Goal: Information Seeking & Learning: Find specific fact

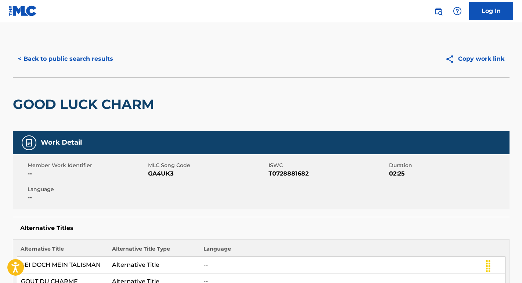
click at [93, 54] on button "< Back to public search results" at bounding box center [65, 59] width 105 height 18
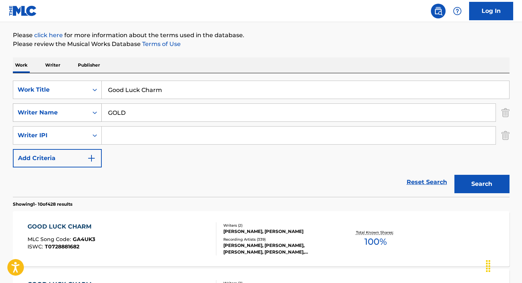
drag, startPoint x: 141, startPoint y: 113, endPoint x: 87, endPoint y: 112, distance: 54.0
click at [87, 112] on div "SearchWithCriteria17e8a680-bd38-46a0-8538-247db8b0ef79 Writer Name GOLD" at bounding box center [261, 112] width 497 height 18
paste input "[PERSON_NAME]"
type input "[PERSON_NAME]"
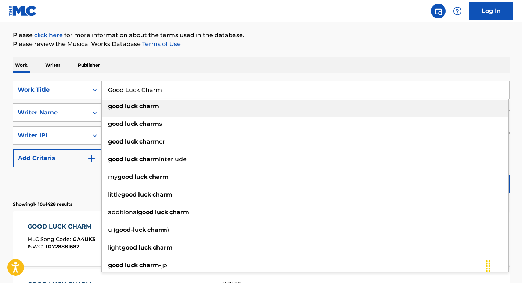
drag, startPoint x: 212, startPoint y: 83, endPoint x: 228, endPoint y: 94, distance: 19.3
click at [228, 94] on input "Good Luck Charm" at bounding box center [306, 90] width 408 height 18
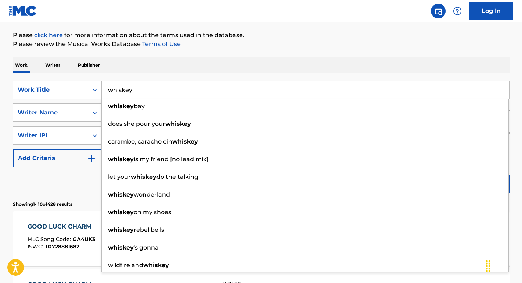
type input "whiskey"
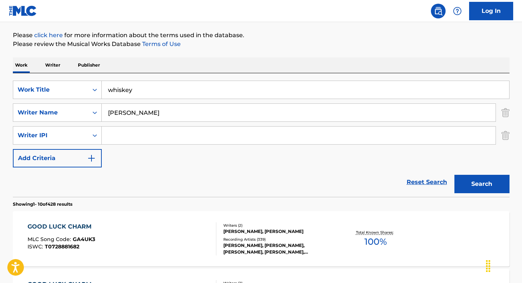
click at [87, 180] on div "Reset Search Search" at bounding box center [261, 181] width 497 height 29
click at [473, 188] on button "Search" at bounding box center [482, 184] width 55 height 18
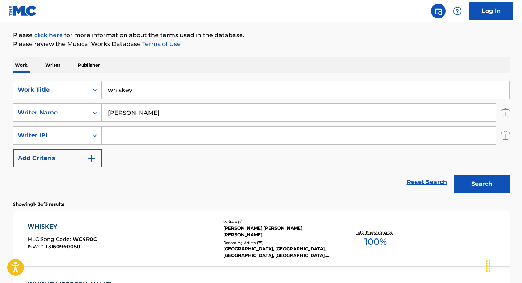
click at [50, 226] on div "WHISKEY" at bounding box center [62, 226] width 69 height 9
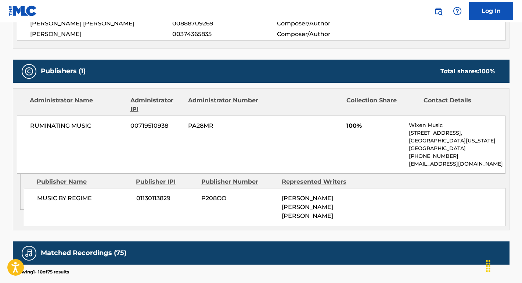
scroll to position [286, 0]
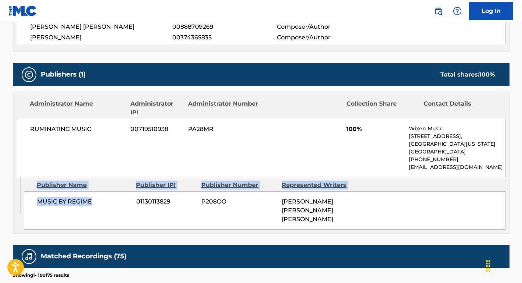
drag, startPoint x: 94, startPoint y: 202, endPoint x: 23, endPoint y: 201, distance: 71.3
click at [23, 201] on div "Admin Original Publisher Connecting Line Publisher Name Publisher IPI Publisher…" at bounding box center [261, 205] width 496 height 56
copy div "Admin Original Publisher Connecting Line Publisher Name Publisher IPI Publisher…"
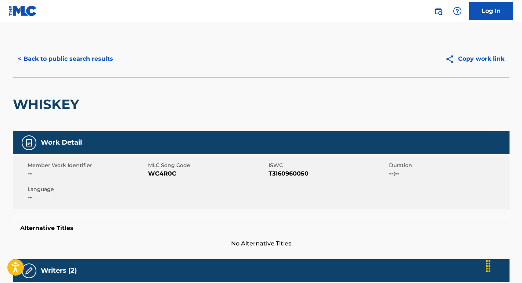
scroll to position [0, 0]
drag, startPoint x: 316, startPoint y: 176, endPoint x: 269, endPoint y: 174, distance: 47.8
click at [269, 174] on span "T3160960050" at bounding box center [328, 173] width 119 height 9
copy span "T3160960050"
drag, startPoint x: 178, startPoint y: 175, endPoint x: 148, endPoint y: 174, distance: 29.0
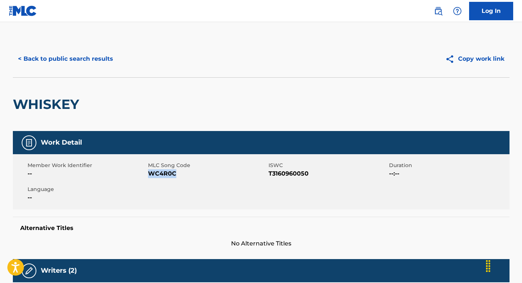
click at [148, 174] on span "WC4R0C" at bounding box center [207, 173] width 119 height 9
copy span "WC4R0C"
click at [126, 53] on div "< Back to public search results" at bounding box center [137, 59] width 248 height 18
click at [94, 54] on button "< Back to public search results" at bounding box center [65, 59] width 105 height 18
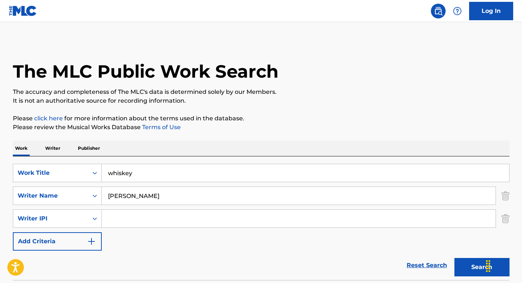
scroll to position [83, 0]
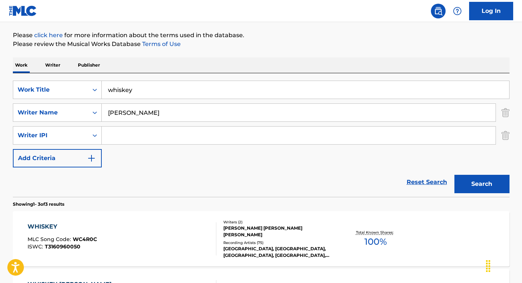
drag, startPoint x: 161, startPoint y: 117, endPoint x: 103, endPoint y: 109, distance: 58.5
click at [99, 110] on div "SearchWithCriteria17e8a680-bd38-46a0-8538-247db8b0ef79 Writer Name [PERSON_NAME]" at bounding box center [261, 112] width 497 height 18
paste input "[PERSON_NAME]"
type input "[PERSON_NAME]"
drag, startPoint x: 139, startPoint y: 93, endPoint x: 98, endPoint y: 90, distance: 40.9
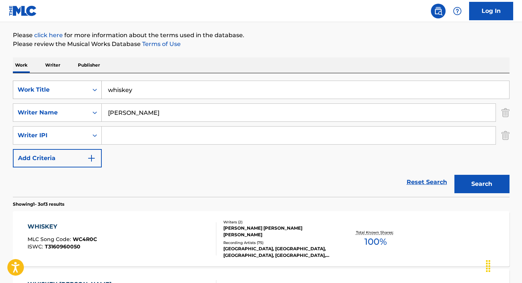
click at [98, 90] on div "SearchWithCriteria427b67d0-f1b4-4d09-8198-75e3827d61e6 Work Title whiskey" at bounding box center [261, 89] width 497 height 18
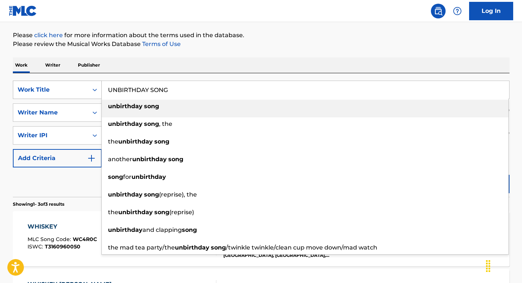
type input "unbirthday song"
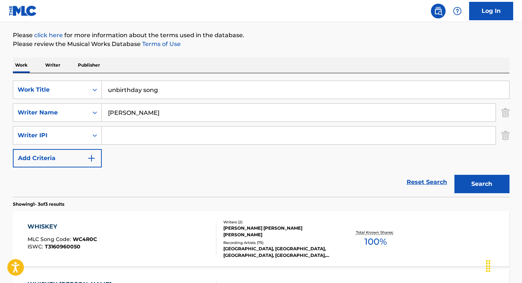
click at [476, 184] on button "Search" at bounding box center [482, 184] width 55 height 18
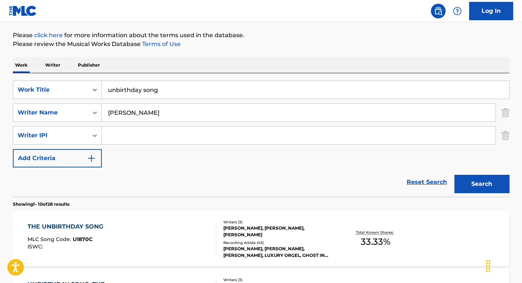
click at [77, 229] on div "THE UNBIRTHDAY SONG" at bounding box center [67, 226] width 79 height 9
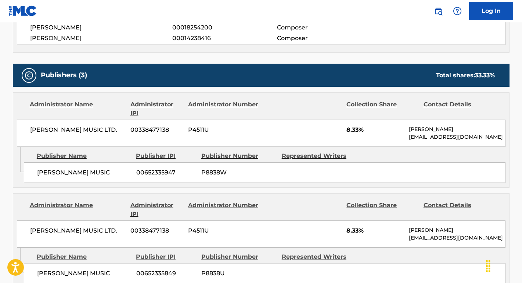
scroll to position [312, 0]
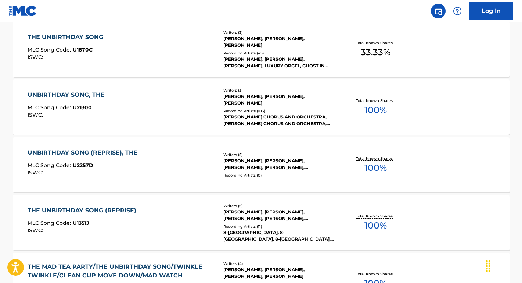
scroll to position [264, 0]
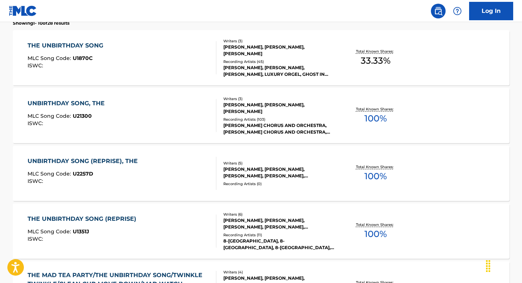
click at [60, 101] on div "UNBIRTHDAY SONG, THE" at bounding box center [68, 103] width 81 height 9
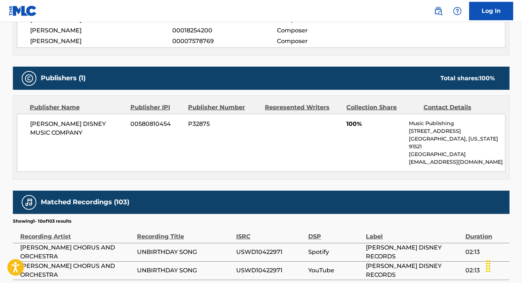
scroll to position [426, 0]
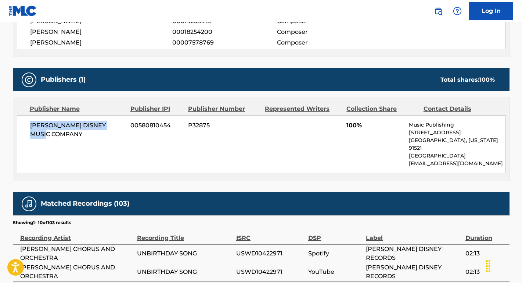
drag, startPoint x: 68, startPoint y: 148, endPoint x: 13, endPoint y: 123, distance: 60.0
click at [13, 123] on div "Publisher Name Publisher IPI Publisher Number Represented Writers Collection Sh…" at bounding box center [261, 138] width 496 height 83
copy span "[PERSON_NAME] DISNEY MUSIC COMPANY"
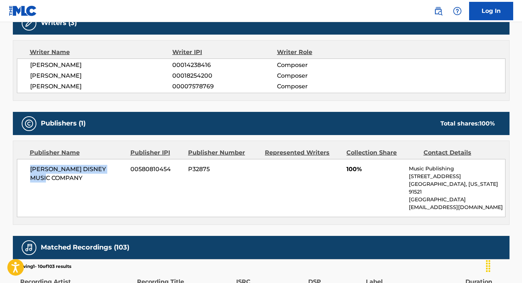
scroll to position [350, 0]
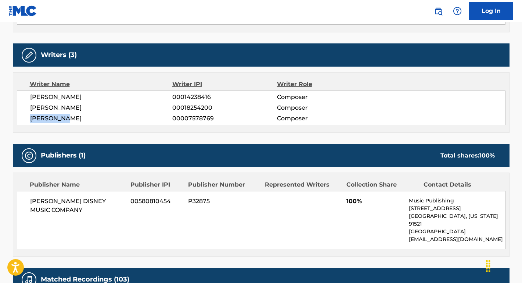
drag, startPoint x: 75, startPoint y: 119, endPoint x: 11, endPoint y: 118, distance: 64.0
click at [11, 118] on div "< Back to public search results Copy work link UNBIRTHDAY SONG, THE Work Detail…" at bounding box center [261, 110] width 515 height 839
copy span "[PERSON_NAME]"
drag, startPoint x: 99, startPoint y: 109, endPoint x: 22, endPoint y: 108, distance: 77.2
click at [22, 108] on div "[PERSON_NAME] 00014238416 Composer [PERSON_NAME] 00018254200 Composer [PERSON_N…" at bounding box center [261, 107] width 489 height 35
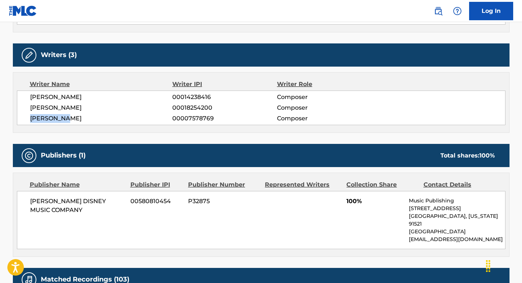
copy span "[PERSON_NAME]"
drag, startPoint x: 79, startPoint y: 97, endPoint x: 22, endPoint y: 98, distance: 57.3
click at [22, 98] on div "[PERSON_NAME] 00014238416 Composer [PERSON_NAME] 00018254200 Composer [PERSON_N…" at bounding box center [261, 107] width 489 height 35
copy span "[PERSON_NAME]"
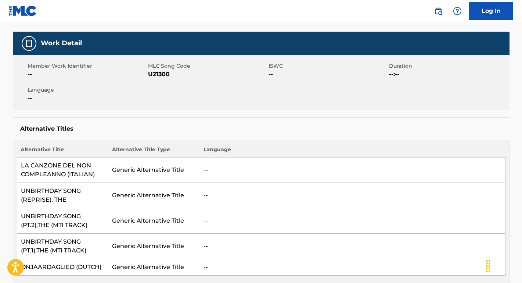
scroll to position [34, 0]
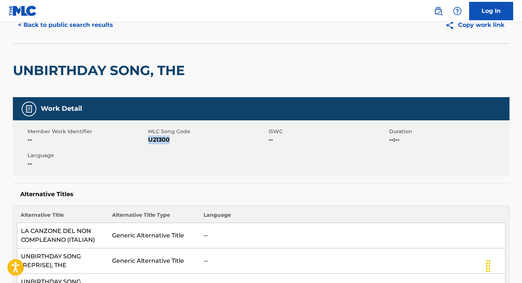
drag, startPoint x: 180, startPoint y: 140, endPoint x: 148, endPoint y: 139, distance: 32.0
click at [149, 139] on span "U21300" at bounding box center [207, 139] width 119 height 9
copy span "U21300"
click at [173, 154] on div "Member Work Identifier -- MLC Song Code U21300 ISWC -- Duration --:-- Language …" at bounding box center [261, 147] width 497 height 55
drag, startPoint x: 176, startPoint y: 139, endPoint x: 148, endPoint y: 140, distance: 28.0
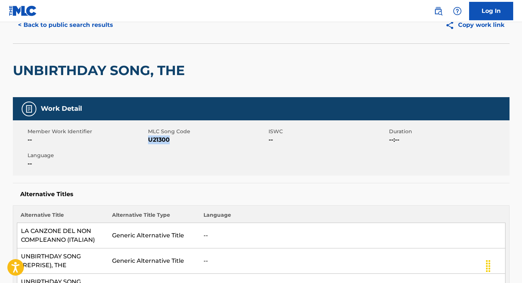
click at [148, 140] on span "U21300" at bounding box center [207, 139] width 119 height 9
copy span "U21300"
click at [83, 28] on button "< Back to public search results" at bounding box center [65, 25] width 105 height 18
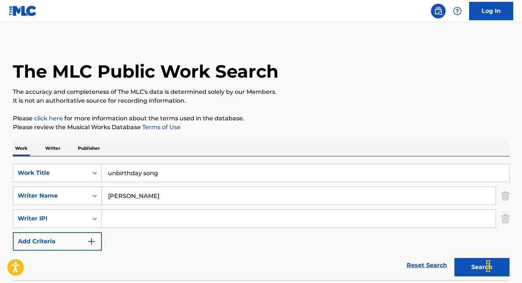
drag, startPoint x: 161, startPoint y: 196, endPoint x: 74, endPoint y: 194, distance: 87.9
click at [74, 194] on div "SearchWithCriteria17e8a680-bd38-46a0-8538-247db8b0ef79 Writer Name [PERSON_NAME]" at bounding box center [261, 195] width 497 height 18
drag, startPoint x: 172, startPoint y: 175, endPoint x: 74, endPoint y: 169, distance: 98.3
click at [74, 169] on div "SearchWithCriteria427b67d0-f1b4-4d09-8198-75e3827d61e6 Work Title unbirthday so…" at bounding box center [261, 173] width 497 height 18
paste input "Take Me Home, Country Roads (reggae)"
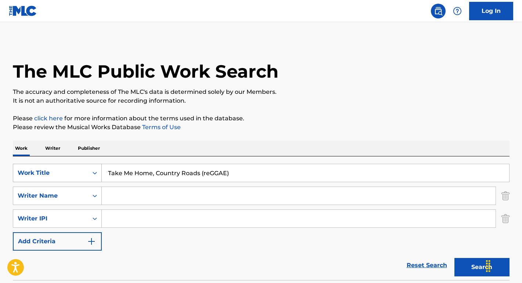
type input "Take Me Home, Country Roads (reGGAE)"
click at [482, 267] on button "Search" at bounding box center [482, 267] width 55 height 18
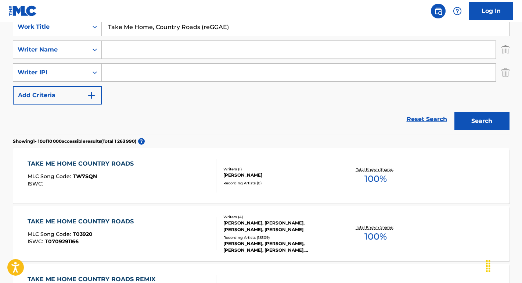
scroll to position [180, 0]
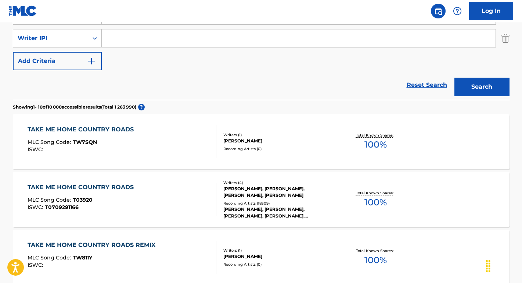
click at [86, 189] on div "TAKE ME HOME COUNTRY ROADS" at bounding box center [83, 187] width 110 height 9
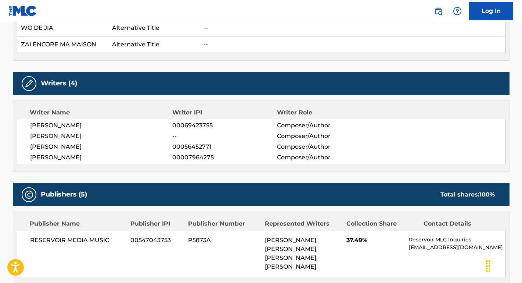
scroll to position [1522, 0]
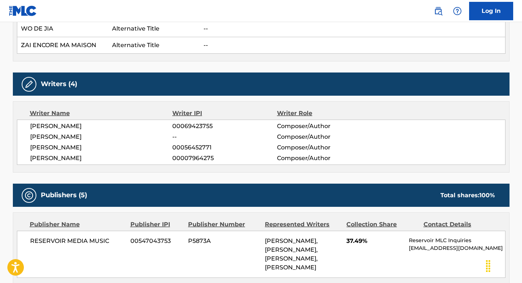
drag, startPoint x: 119, startPoint y: 72, endPoint x: 31, endPoint y: 70, distance: 88.2
click at [26, 119] on div "[PERSON_NAME] 00069423755 Composer/Author [PERSON_NAME] -- Composer/Author [PER…" at bounding box center [261, 141] width 489 height 45
copy span "[PERSON_NAME]"
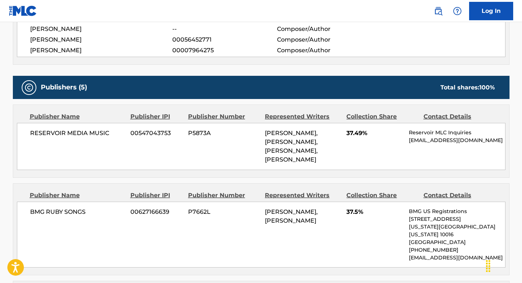
scroll to position [1633, 0]
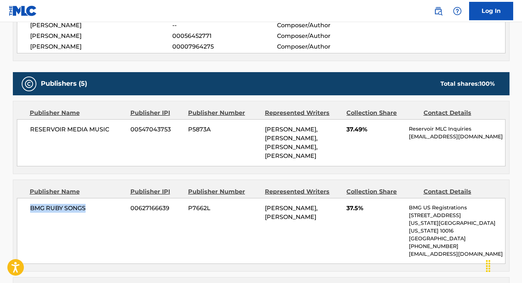
drag, startPoint x: 87, startPoint y: 154, endPoint x: 24, endPoint y: 154, distance: 63.2
click at [25, 198] on div "BMG RUBY SONGS 00627166639 P7662L [PERSON_NAME], [PERSON_NAME] 37.5% BMG US Reg…" at bounding box center [261, 231] width 489 height 66
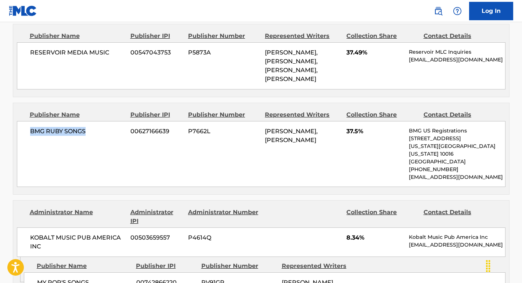
scroll to position [1736, 0]
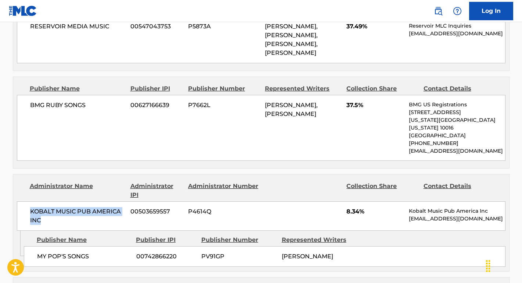
drag, startPoint x: 46, startPoint y: 155, endPoint x: 19, endPoint y: 145, distance: 29.2
click at [19, 201] on div "KOBALT MUSIC PUB AMERICA INC 00503659557 P4614Q 8.34% Kobalt Music Pub America …" at bounding box center [261, 215] width 489 height 29
drag, startPoint x: 99, startPoint y: 191, endPoint x: 24, endPoint y: 193, distance: 75.0
click at [24, 246] on div "MY POP'S SONGS 00742866220 PV91GP [PERSON_NAME]" at bounding box center [265, 256] width 482 height 21
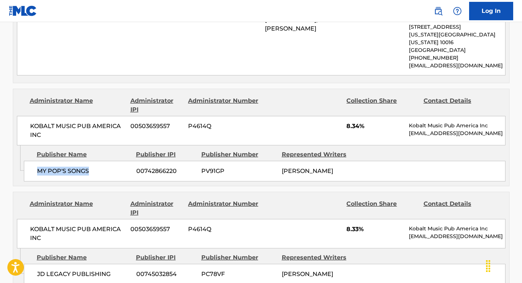
scroll to position [1824, 0]
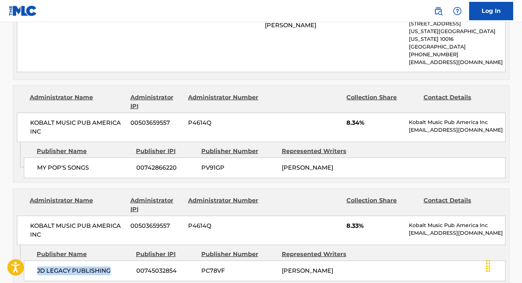
drag, startPoint x: 110, startPoint y: 208, endPoint x: 35, endPoint y: 204, distance: 75.5
click at [35, 260] on div "JD LEGACY PUBLISHING 00745032854 PC78VF [PERSON_NAME]" at bounding box center [265, 270] width 482 height 21
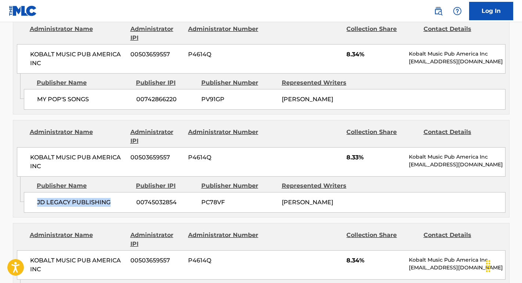
scroll to position [1922, 0]
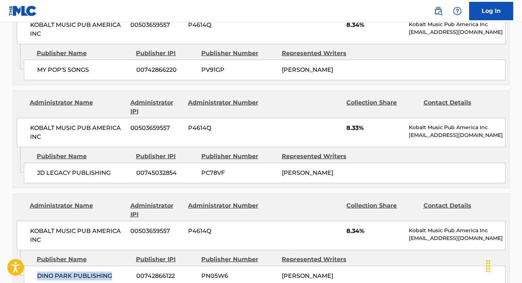
drag, startPoint x: 114, startPoint y: 214, endPoint x: 32, endPoint y: 209, distance: 82.9
click at [32, 265] on div "DINO PARK PUBLISHING 00742866122 PN05W6 [PERSON_NAME]" at bounding box center [265, 275] width 482 height 21
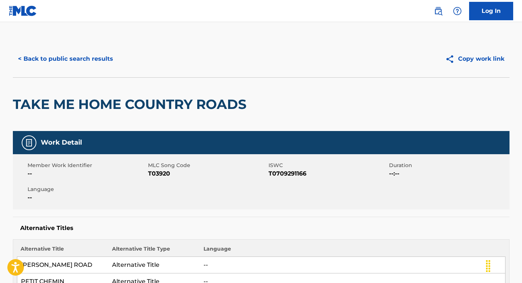
scroll to position [0, 0]
drag, startPoint x: 311, startPoint y: 174, endPoint x: 268, endPoint y: 174, distance: 43.0
click at [269, 174] on span "T0709291166" at bounding box center [328, 173] width 119 height 9
click at [178, 170] on span "T03920" at bounding box center [207, 173] width 119 height 9
drag, startPoint x: 176, startPoint y: 175, endPoint x: 148, endPoint y: 174, distance: 28.3
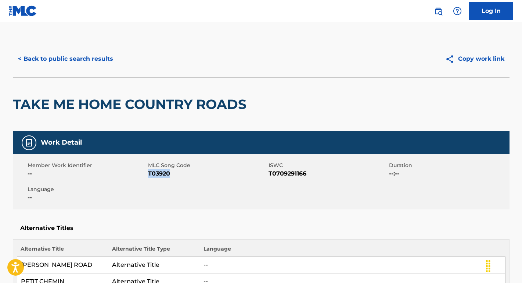
click at [148, 174] on span "T03920" at bounding box center [207, 173] width 119 height 9
click at [96, 54] on button "< Back to public search results" at bounding box center [65, 59] width 105 height 18
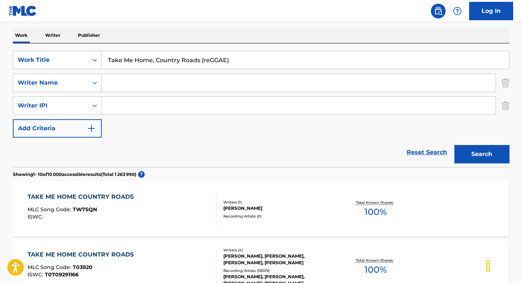
scroll to position [72, 0]
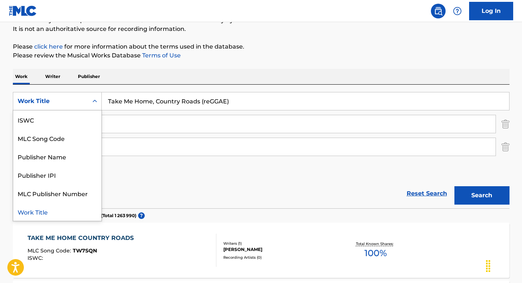
click at [67, 104] on div "Work Title" at bounding box center [51, 101] width 66 height 9
click at [60, 127] on div "ISWC" at bounding box center [57, 119] width 88 height 18
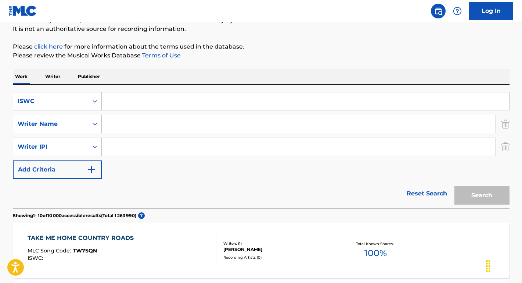
click at [151, 103] on input "Search Form" at bounding box center [306, 101] width 408 height 18
paste input "T-010.629.732-8"
click at [482, 195] on button "Search" at bounding box center [482, 195] width 55 height 18
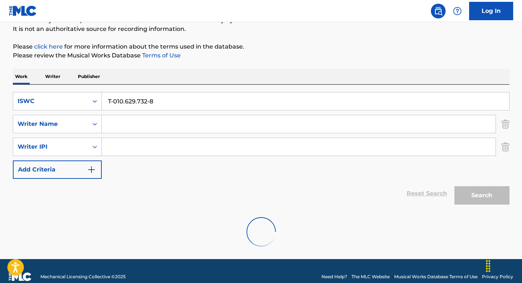
scroll to position [59, 0]
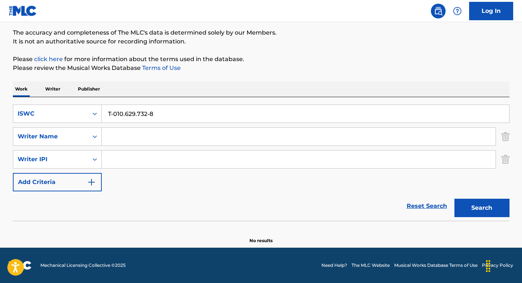
click at [148, 115] on input "T-010.629.732-8" at bounding box center [306, 114] width 408 height 18
click at [137, 114] on input "T-010.629.7328" at bounding box center [306, 114] width 408 height 18
click at [125, 115] on input "T-010.6297328" at bounding box center [306, 114] width 408 height 18
click at [115, 113] on input "T-0106297328" at bounding box center [306, 114] width 408 height 18
click at [113, 114] on input "T-0106297328" at bounding box center [306, 114] width 408 height 18
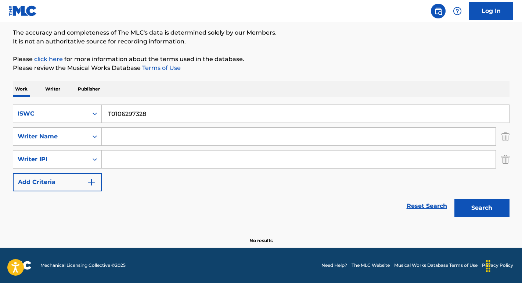
click at [482, 208] on button "Search" at bounding box center [482, 207] width 55 height 18
drag, startPoint x: 165, startPoint y: 116, endPoint x: 56, endPoint y: 110, distance: 109.3
click at [56, 110] on div "SearchWithCriteria9546c04b-b393-4ca8-9798-28d81e53cc3c ISWC T0106297328" at bounding box center [261, 113] width 497 height 18
click at [150, 111] on input "T0106297328" at bounding box center [306, 114] width 408 height 18
drag, startPoint x: 150, startPoint y: 111, endPoint x: 66, endPoint y: 111, distance: 83.8
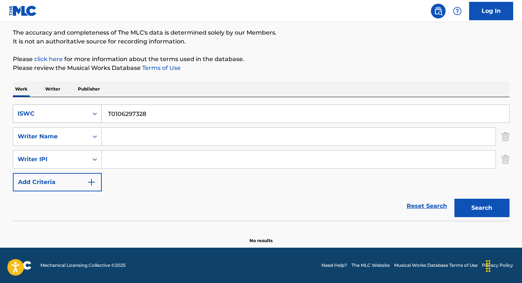
click at [66, 111] on div "SearchWithCriteria9546c04b-b393-4ca8-9798-28d81e53cc3c ISWC T0106297328" at bounding box center [261, 113] width 497 height 18
paste input "ake Me Home, Country Roads"
type input "Take Me Home, Country Roads"
click at [482, 208] on button "Search" at bounding box center [482, 207] width 55 height 18
click at [473, 206] on button "Search" at bounding box center [482, 207] width 55 height 18
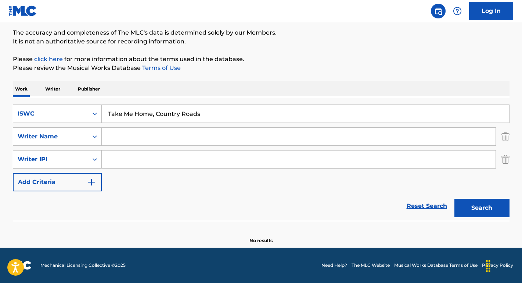
click at [189, 114] on input "Take Me Home, Country Roads" at bounding box center [306, 114] width 408 height 18
drag, startPoint x: 211, startPoint y: 114, endPoint x: 77, endPoint y: 112, distance: 134.5
click at [77, 112] on div "SearchWithCriteria9546c04b-b393-4ca8-9798-28d81e53cc3c ISWC Take Me Home, Count…" at bounding box center [261, 113] width 497 height 18
click at [72, 112] on div "ISWC" at bounding box center [51, 113] width 66 height 9
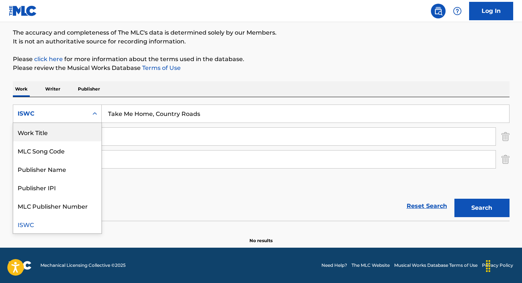
click at [69, 128] on div "Work Title" at bounding box center [57, 132] width 88 height 18
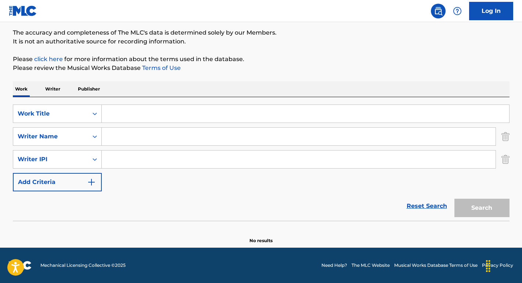
click at [159, 112] on input "Search Form" at bounding box center [306, 114] width 408 height 18
paste input "Take Me Home, Country Roads"
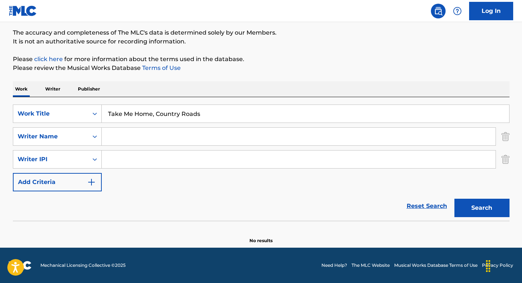
type input "Take Me Home, Country Roads"
click at [482, 208] on button "Search" at bounding box center [482, 207] width 55 height 18
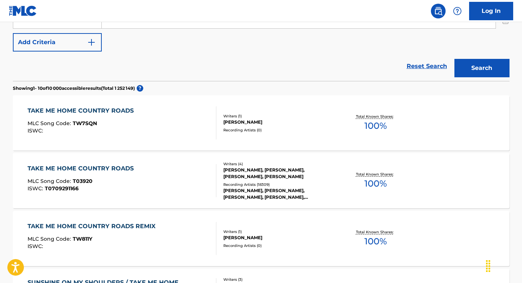
scroll to position [218, 0]
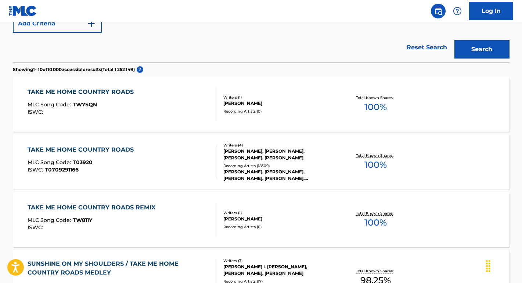
click at [78, 148] on div "TAKE ME HOME COUNTRY ROADS" at bounding box center [83, 149] width 110 height 9
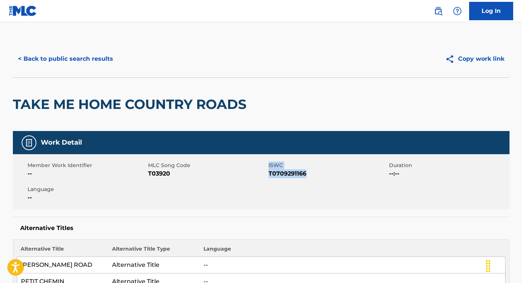
drag, startPoint x: 262, startPoint y: 171, endPoint x: 337, endPoint y: 174, distance: 75.4
click at [338, 174] on div "Member Work Identifier -- MLC Song Code T03920 ISWC T0709291166 Duration --:-- …" at bounding box center [261, 181] width 497 height 55
click at [337, 174] on span "T0709291166" at bounding box center [328, 173] width 119 height 9
click at [108, 60] on button "< Back to public search results" at bounding box center [65, 59] width 105 height 18
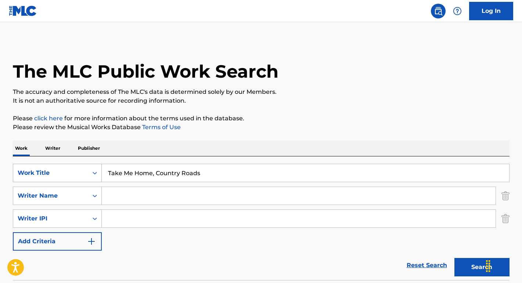
drag, startPoint x: 206, startPoint y: 171, endPoint x: 86, endPoint y: 169, distance: 119.8
click at [86, 169] on div "SearchWithCriteriae06d750d-3cce-43dd-bdb2-1e2dbe6d0a49 Work Title Take Me Home,…" at bounding box center [261, 173] width 497 height 18
paste input "[PERSON_NAME] Save Me"
drag, startPoint x: 136, startPoint y: 172, endPoint x: 81, endPoint y: 171, distance: 55.5
click at [81, 171] on div "SearchWithCriteriae06d750d-3cce-43dd-bdb2-1e2dbe6d0a49 Work Title [PERSON_NAME]…" at bounding box center [261, 173] width 497 height 18
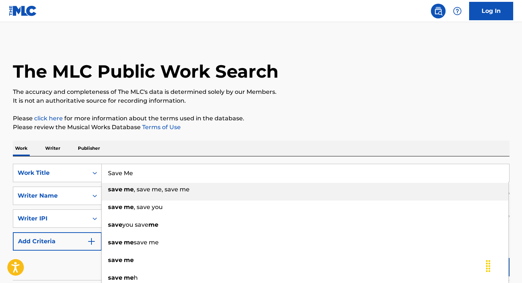
click at [114, 191] on strong "save" at bounding box center [115, 189] width 14 height 7
type input "save me, save me, save me"
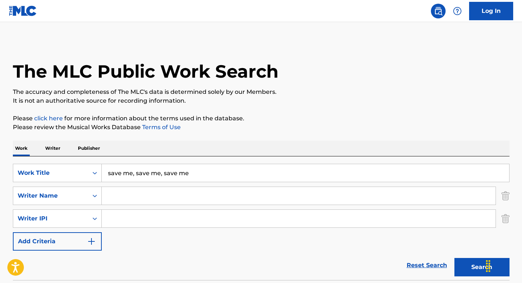
click at [128, 198] on input "Search Form" at bounding box center [299, 196] width 394 height 18
paste input "[PERSON_NAME]"
type input "[PERSON_NAME]"
drag, startPoint x: 133, startPoint y: 176, endPoint x: 267, endPoint y: 176, distance: 134.1
click at [267, 176] on input "save me, save me, save me" at bounding box center [306, 173] width 408 height 18
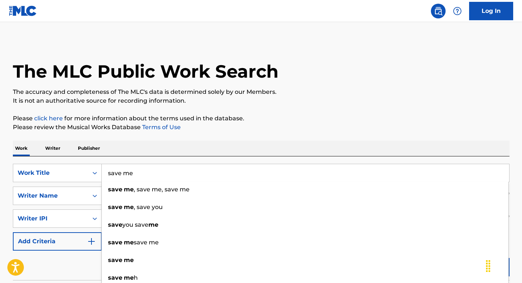
type input "save me"
click at [58, 275] on div "Reset Search Search" at bounding box center [261, 264] width 497 height 29
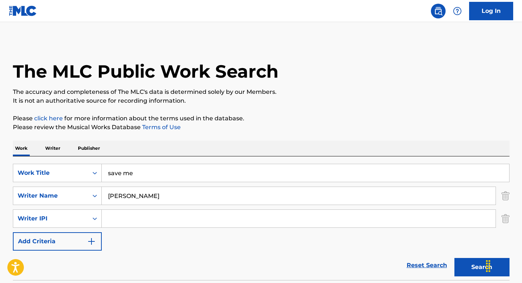
click at [482, 268] on button "Search" at bounding box center [482, 267] width 55 height 18
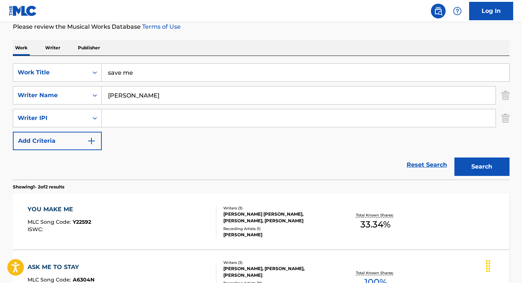
scroll to position [169, 0]
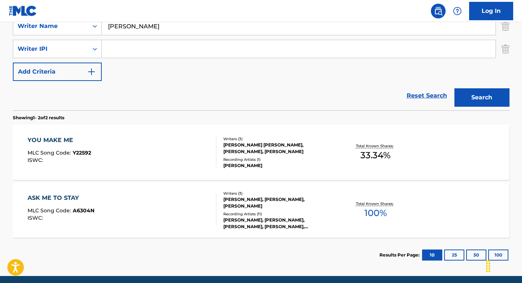
click at [474, 102] on button "Search" at bounding box center [482, 97] width 55 height 18
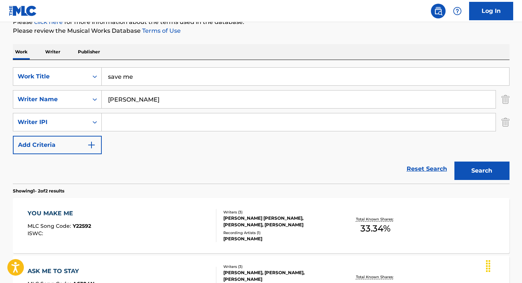
scroll to position [110, 0]
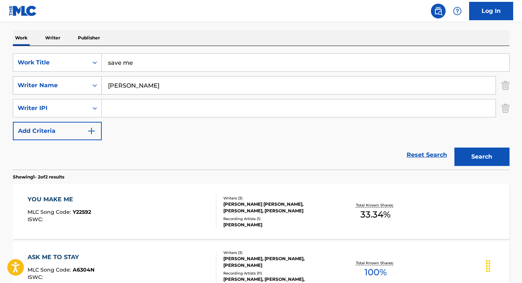
drag, startPoint x: 123, startPoint y: 87, endPoint x: 85, endPoint y: 85, distance: 38.3
click at [85, 85] on div "SearchWithCriteria17e8a680-bd38-46a0-8538-247db8b0ef79 Writer Name [PERSON_NAME]" at bounding box center [261, 85] width 497 height 18
type input "Murs"
click at [482, 157] on button "Search" at bounding box center [482, 156] width 55 height 18
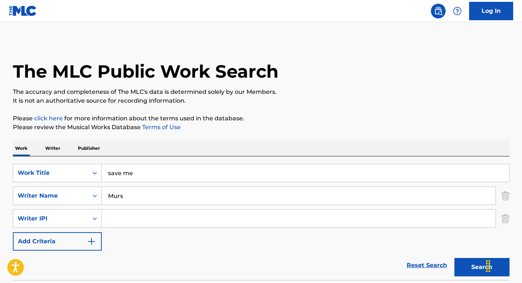
scroll to position [0, 0]
drag, startPoint x: 159, startPoint y: 171, endPoint x: 93, endPoint y: 166, distance: 66.3
click at [89, 170] on div "SearchWithCriteriae06d750d-3cce-43dd-bdb2-1e2dbe6d0a49 Work Title save me" at bounding box center [261, 173] width 497 height 18
paste input "At the Hop"
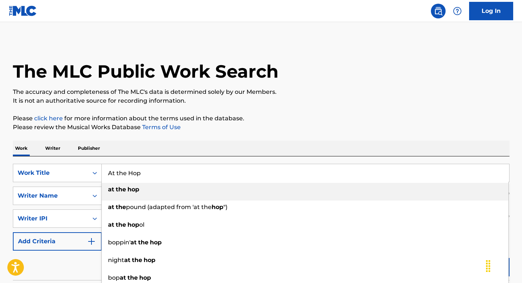
type input "At the Hop"
click at [162, 123] on link "Terms of Use" at bounding box center [161, 126] width 40 height 7
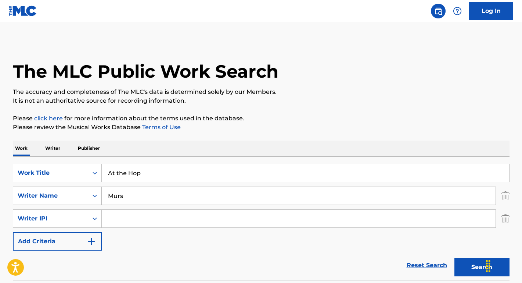
drag, startPoint x: 125, startPoint y: 199, endPoint x: 89, endPoint y: 197, distance: 36.1
click at [89, 197] on div "SearchWithCriteria17e8a680-bd38-46a0-8538-247db8b0ef79 Writer Name [PERSON_NAME]" at bounding box center [261, 195] width 497 height 18
type input "SINGER"
click at [482, 267] on button "Search" at bounding box center [482, 267] width 55 height 18
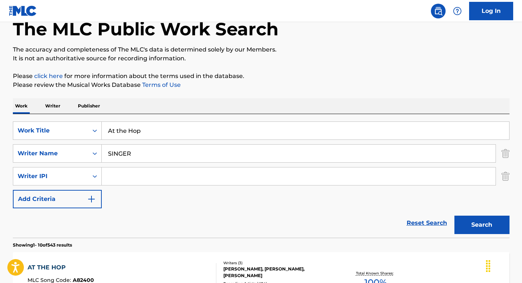
scroll to position [109, 0]
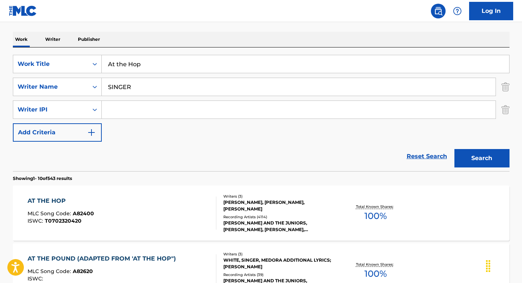
click at [62, 199] on div "AT THE HOP" at bounding box center [61, 200] width 67 height 9
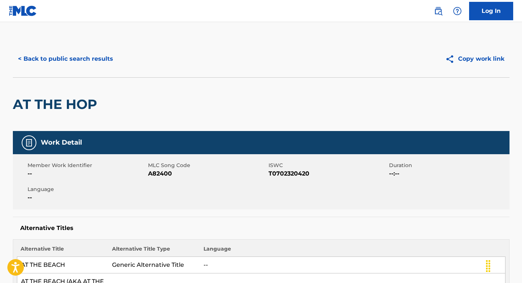
click at [87, 62] on button "< Back to public search results" at bounding box center [65, 59] width 105 height 18
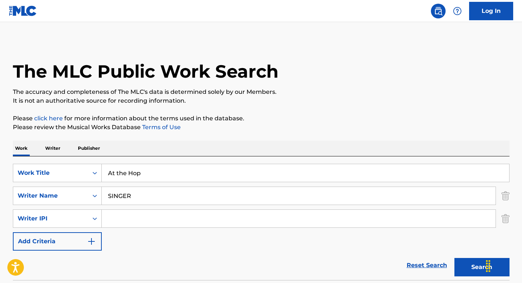
scroll to position [109, 0]
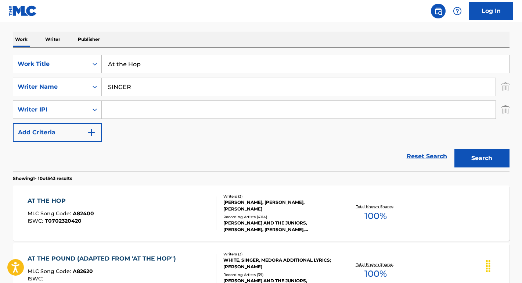
drag, startPoint x: 159, startPoint y: 69, endPoint x: 81, endPoint y: 59, distance: 78.5
click at [81, 59] on div "SearchWithCriteriae06d750d-3cce-43dd-bdb2-1e2dbe6d0a49 Work Title At the Hop" at bounding box center [261, 64] width 497 height 18
paste input "WHAT DREAMS ARE MADE OF"
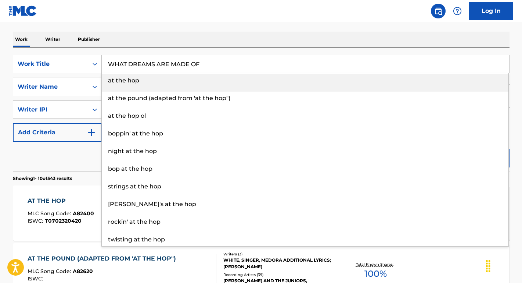
type input "WHAT DREAMS ARE MADE OF"
click at [145, 32] on div "Work Writer Publisher" at bounding box center [261, 39] width 497 height 15
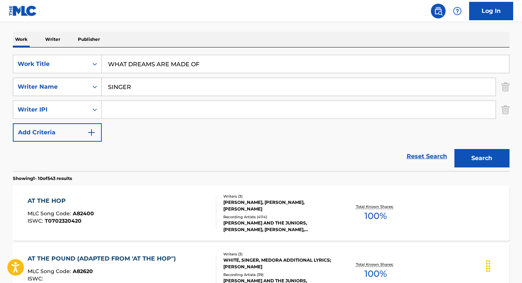
drag, startPoint x: 143, startPoint y: 89, endPoint x: 92, endPoint y: 88, distance: 51.1
click at [92, 88] on div "SearchWithCriteria17e8a680-bd38-46a0-8538-247db8b0ef79 Writer Name SINGER" at bounding box center [261, 87] width 497 height 18
type input "[PERSON_NAME]"
click at [482, 158] on button "Search" at bounding box center [482, 158] width 55 height 18
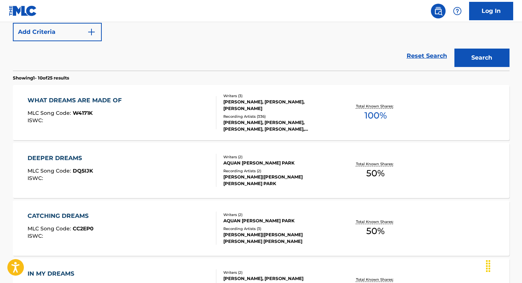
scroll to position [217, 0]
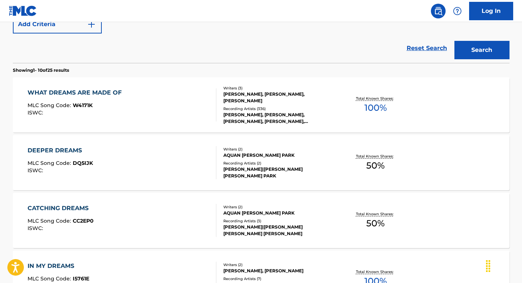
click at [98, 98] on div "WHAT DREAMS ARE MADE OF MLC Song Code : W4171K ISWC :" at bounding box center [77, 104] width 98 height 33
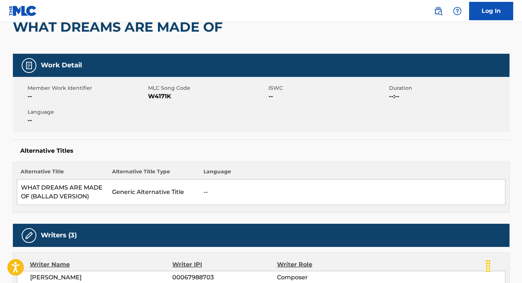
scroll to position [125, 0]
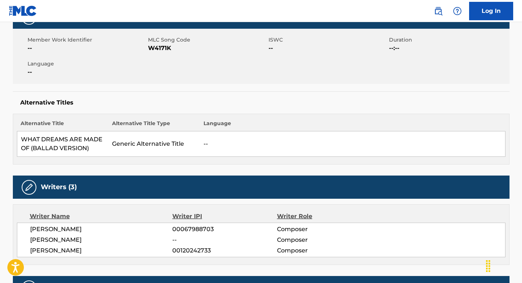
drag, startPoint x: 92, startPoint y: 241, endPoint x: 23, endPoint y: 239, distance: 69.1
click at [21, 240] on div "[PERSON_NAME] 00067988703 Composer [PERSON_NAME] -- Composer [PERSON_NAME] 0012…" at bounding box center [261, 239] width 489 height 35
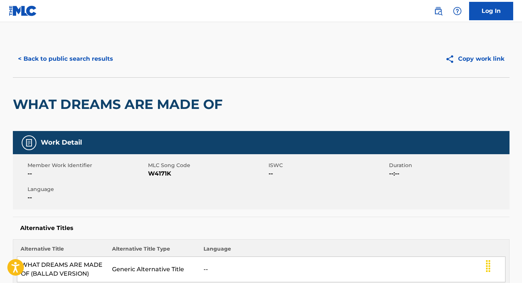
scroll to position [0, 0]
drag, startPoint x: 178, startPoint y: 175, endPoint x: 149, endPoint y: 175, distance: 28.7
click at [149, 175] on span "W4171K" at bounding box center [207, 173] width 119 height 9
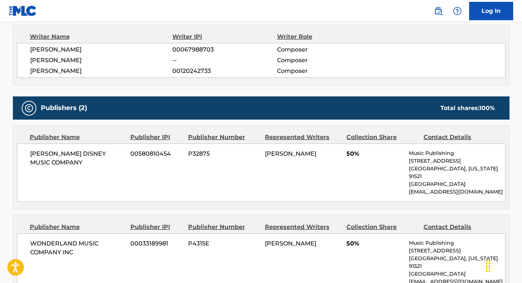
scroll to position [345, 0]
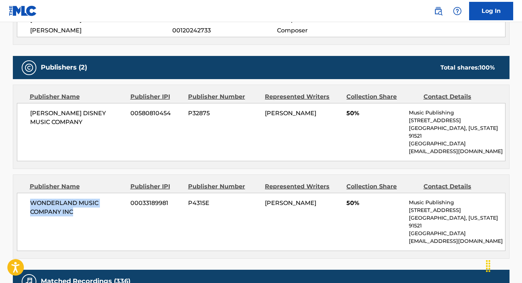
drag, startPoint x: 79, startPoint y: 203, endPoint x: 25, endPoint y: 196, distance: 54.9
click at [24, 196] on div "WONDERLAND MUSIC COMPANY INC 00033189981 P4315E [PERSON_NAME] 50% Music Publish…" at bounding box center [261, 222] width 489 height 58
